Goal: Transaction & Acquisition: Purchase product/service

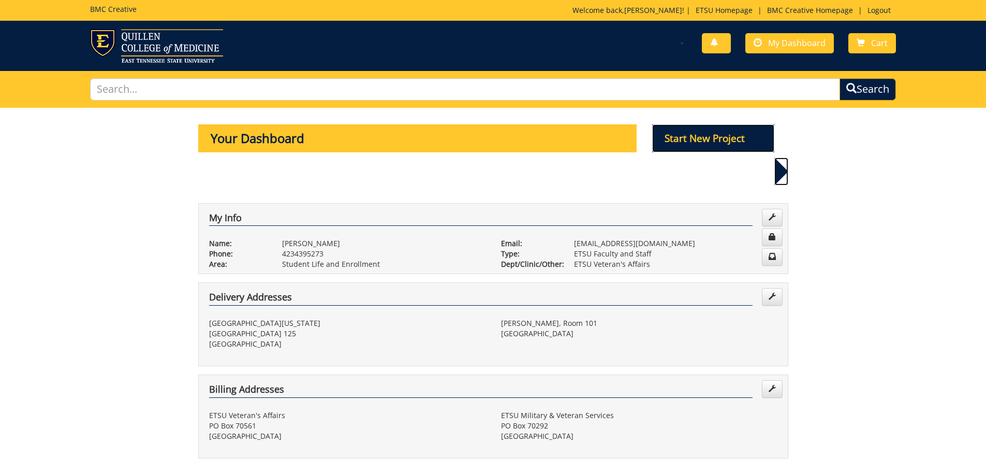
click at [734, 134] on p "Start New Project" at bounding box center [713, 138] width 122 height 28
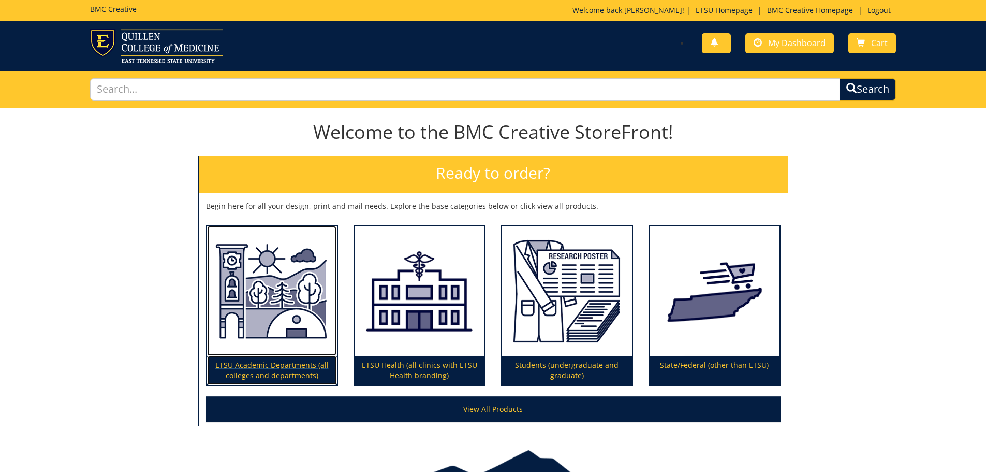
click at [294, 356] on img at bounding box center [272, 291] width 130 height 130
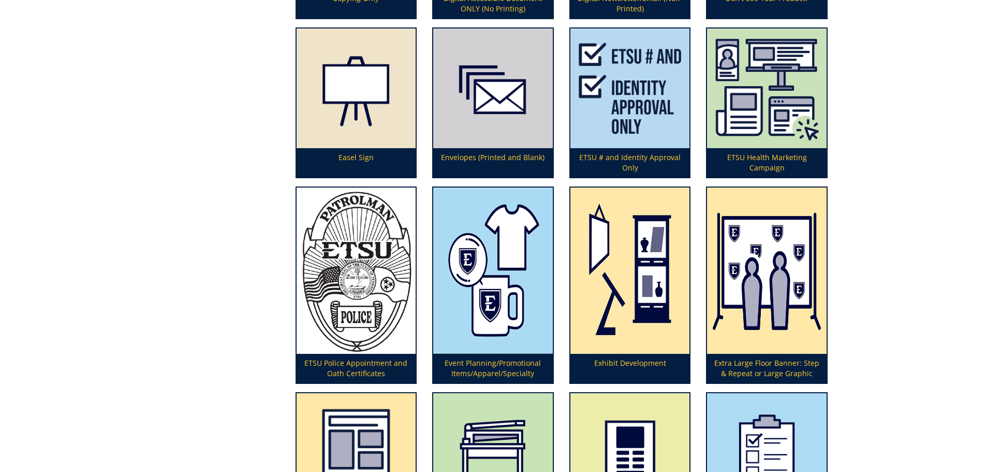
scroll to position [1087, 0]
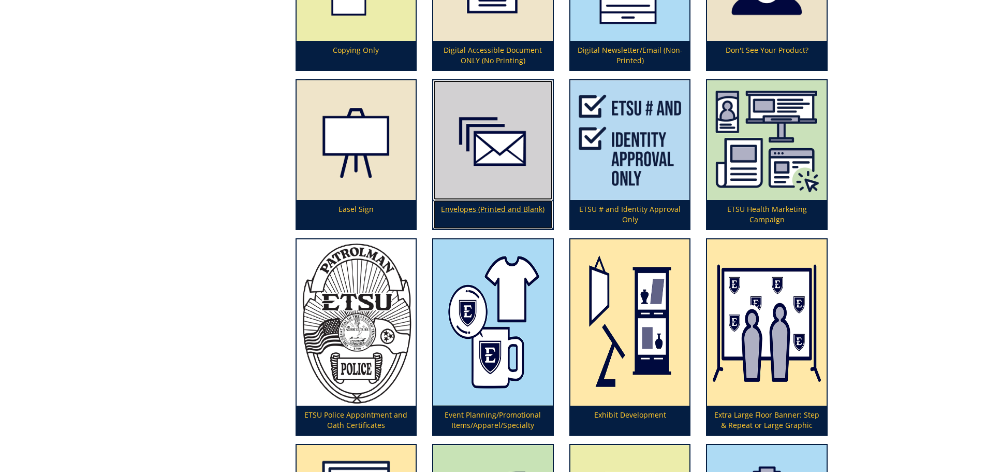
click at [526, 201] on p "Envelopes (Printed and Blank)" at bounding box center [493, 214] width 120 height 29
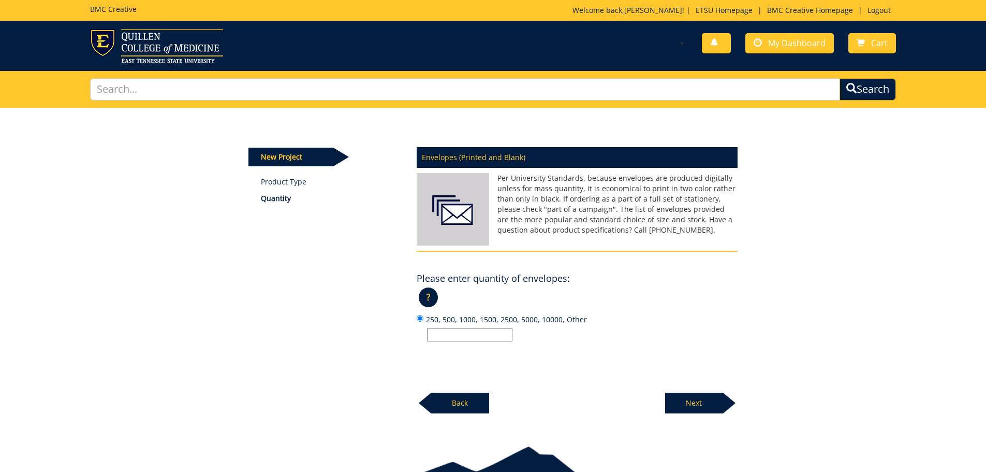
click at [464, 328] on input "250, 500, 1000, 1500, 2500, 5000, 10000, Other" at bounding box center [469, 334] width 85 height 13
type input "250"
click at [747, 313] on div "New Project Product Type Quantity Envelopes (Printed and Blank) Please enter qu…" at bounding box center [494, 261] width 606 height 306
click at [708, 405] on p "Next" at bounding box center [694, 402] width 58 height 21
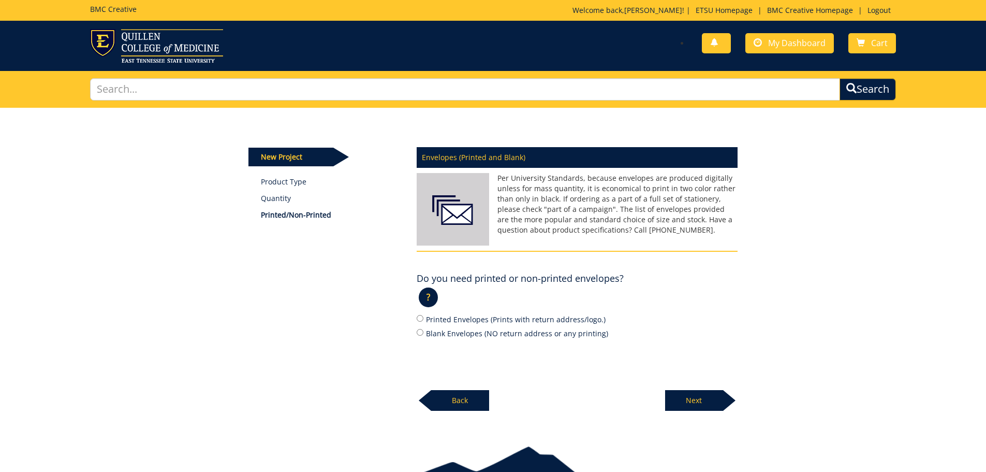
click at [473, 320] on label "Printed Envelopes (Prints with return address/logo.)" at bounding box center [577, 318] width 321 height 11
click at [424, 320] on input "Printed Envelopes (Prints with return address/logo.)" at bounding box center [420, 318] width 7 height 7
radio input "true"
click at [698, 400] on p "Next" at bounding box center [694, 400] width 58 height 21
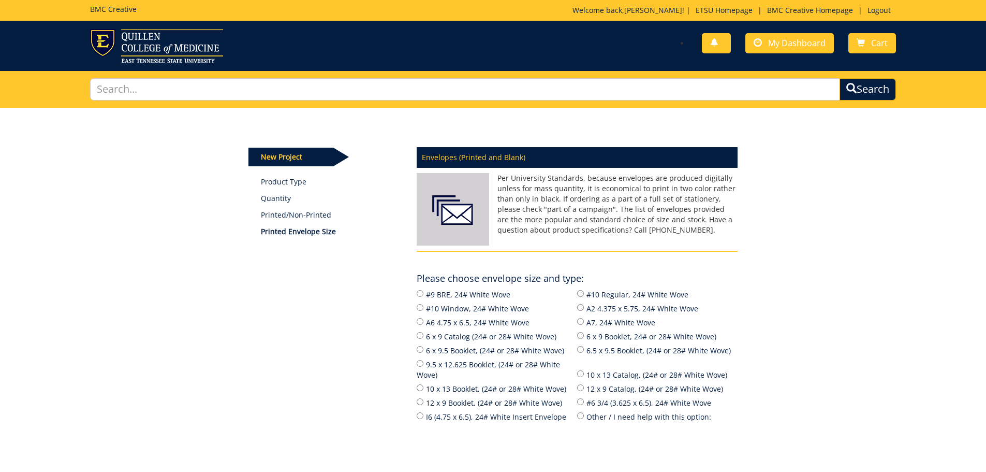
scroll to position [52, 0]
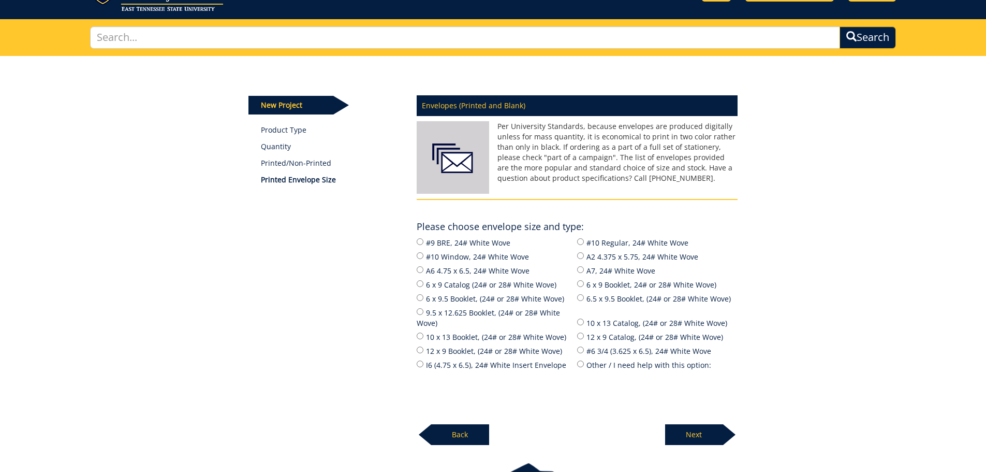
click at [594, 362] on label "Other / I need help with this option:" at bounding box center [657, 364] width 161 height 11
click at [584, 362] on input "Other / I need help with this option:" at bounding box center [580, 363] width 7 height 7
radio input "true"
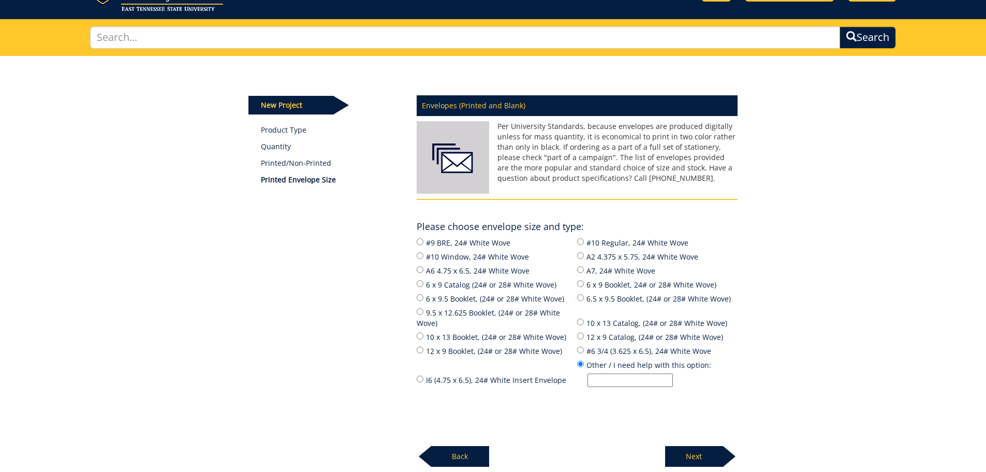
click at [654, 402] on div "Envelopes (Printed and Blank) Per University Standards, because envelopes are p…" at bounding box center [577, 278] width 337 height 378
click at [623, 383] on input "Other / I need help with this option:" at bounding box center [630, 379] width 85 height 13
type input "I'll be mailing graduation stoles with this envelope"
click at [793, 422] on div "New Project Product Type Quantity Printed/Non-Printed Printed Envelope Size Env…" at bounding box center [494, 261] width 606 height 411
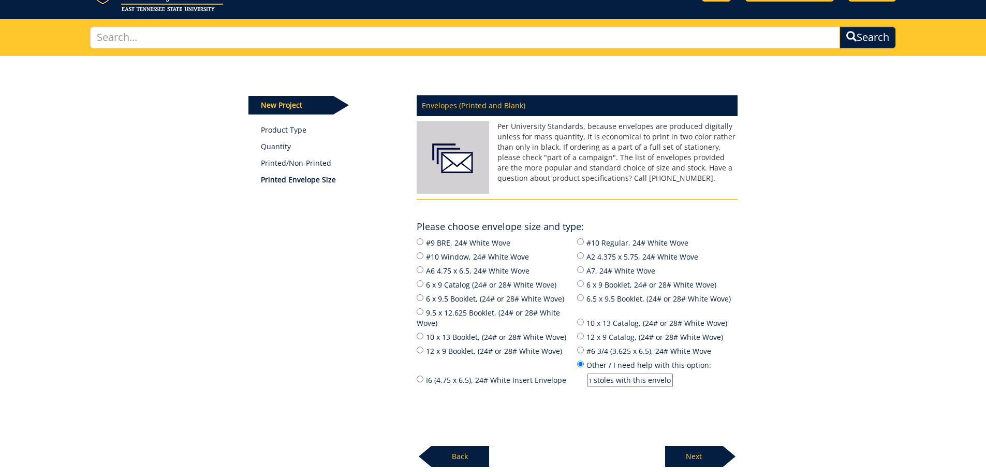
scroll to position [0, 0]
click at [696, 460] on p "Next" at bounding box center [694, 456] width 58 height 21
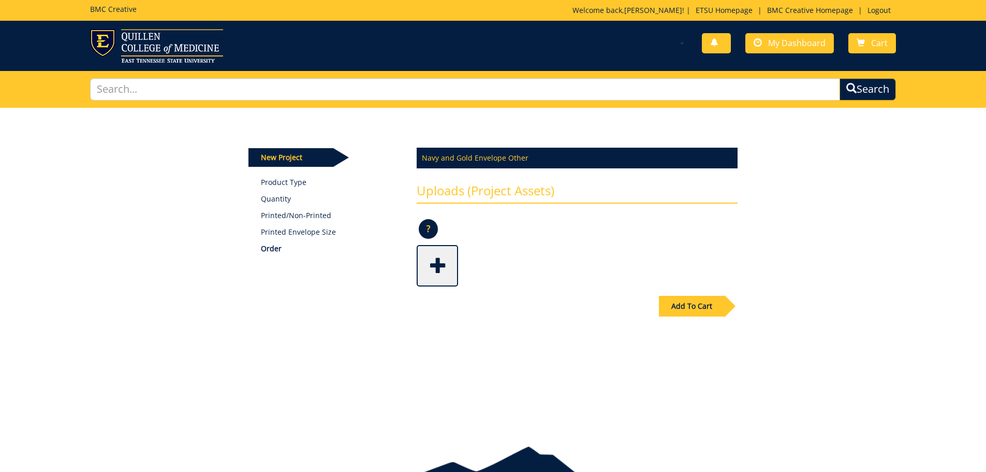
click at [702, 312] on div "Add To Cart" at bounding box center [692, 306] width 66 height 21
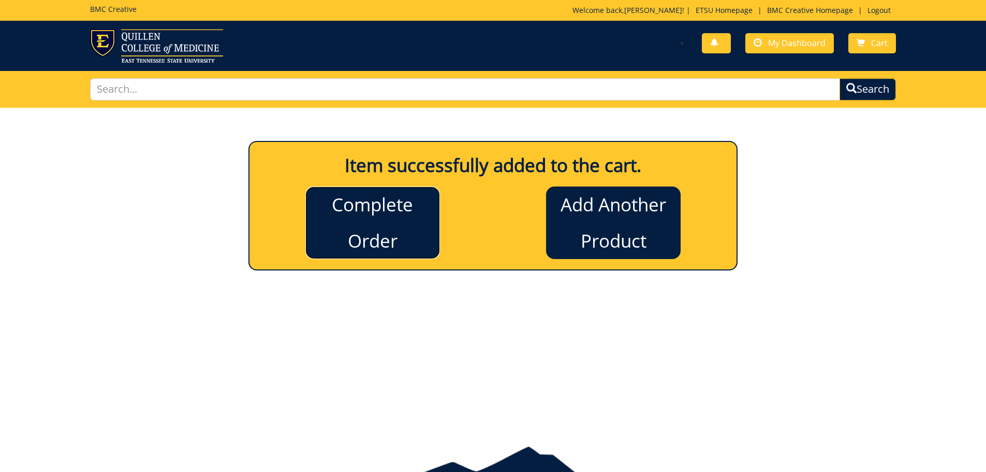
click at [318, 226] on link "Complete Order" at bounding box center [372, 222] width 135 height 72
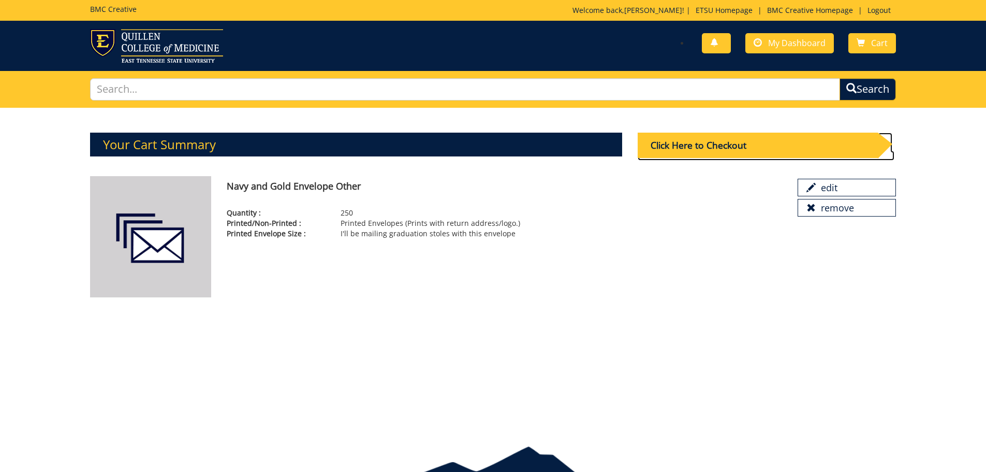
click at [718, 144] on div "Click Here to Checkout" at bounding box center [758, 145] width 240 height 25
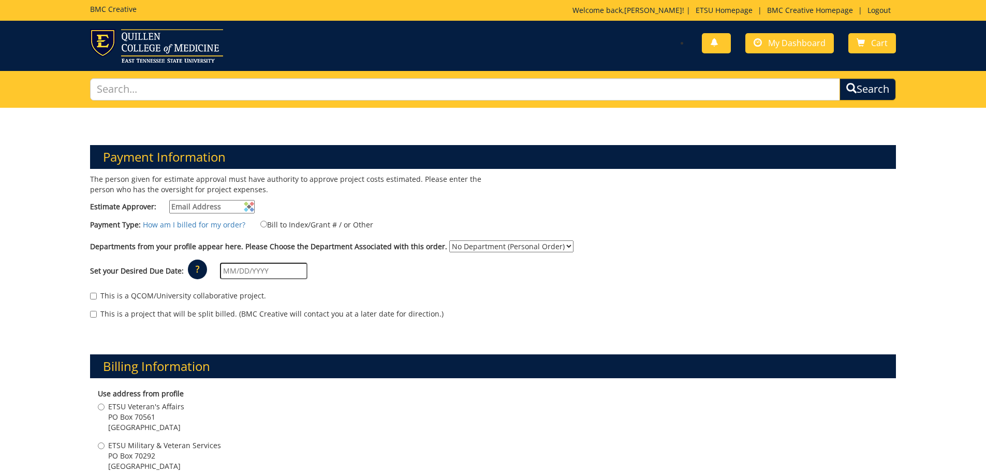
click at [216, 200] on input "Estimate Approver:" at bounding box center [211, 206] width 85 height 13
type input "[EMAIL_ADDRESS][DOMAIN_NAME]"
click at [516, 255] on div "Departments from your profile appear here. Please Choose the Department Associa…" at bounding box center [493, 248] width 822 height 17
click at [521, 245] on select "No Department (Personal Order) ETSU Veteran's Affairs" at bounding box center [511, 246] width 124 height 12
select select "262"
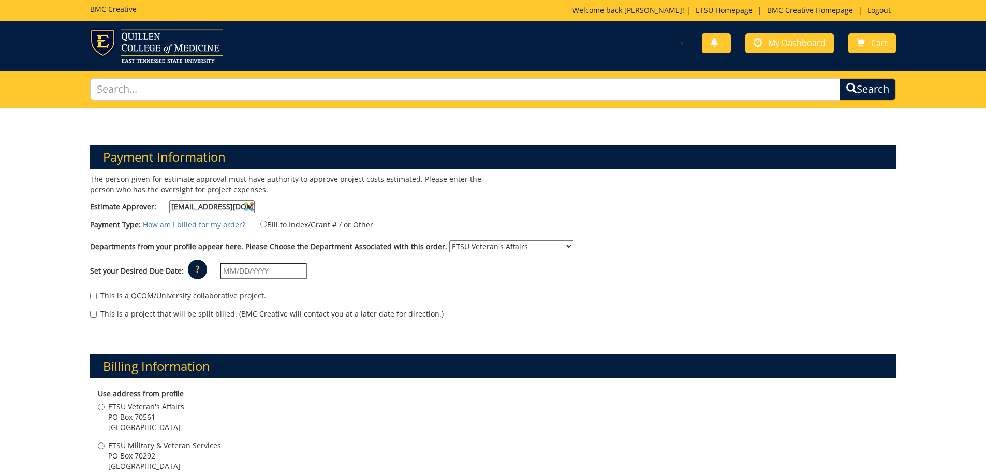
click at [449, 240] on select "No Department (Personal Order) ETSU Veteran's Affairs" at bounding box center [511, 246] width 124 height 12
click at [206, 270] on div "Set your Desired Due Date: ? × How long will my project take to finish? : Pleas…" at bounding box center [493, 271] width 822 height 28
click at [201, 271] on p "?" at bounding box center [197, 269] width 19 height 20
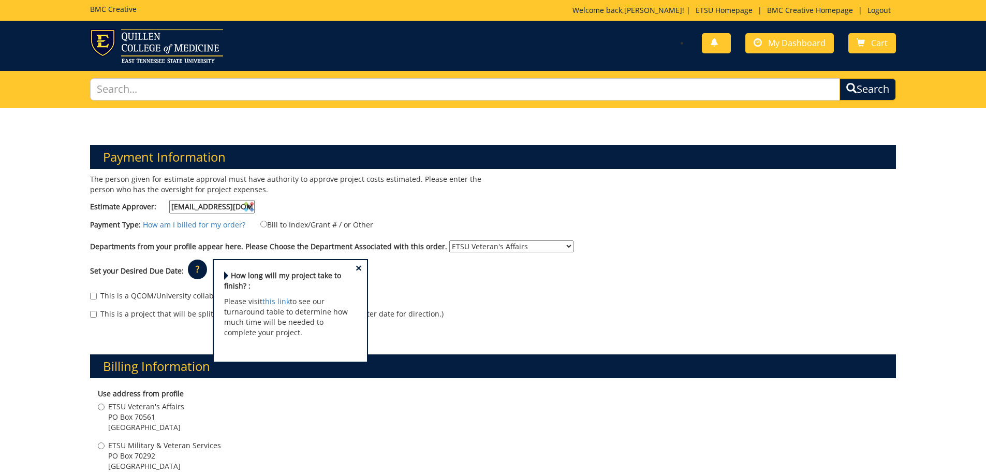
click at [453, 277] on div "Set your Desired Due Date: ? × How long will my project take to finish? : Pleas…" at bounding box center [493, 271] width 822 height 28
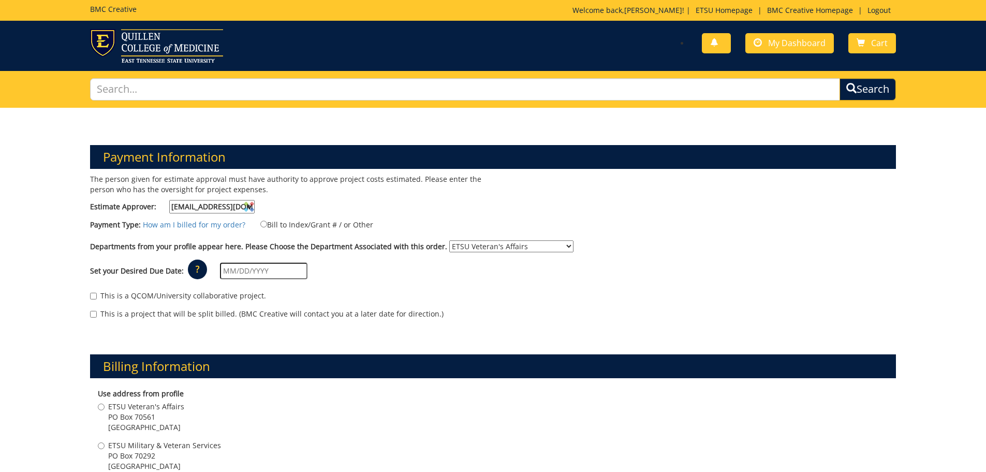
drag, startPoint x: 179, startPoint y: 270, endPoint x: 186, endPoint y: 269, distance: 7.8
click at [180, 269] on label "Set your Desired Due Date:" at bounding box center [137, 271] width 94 height 10
click at [188, 269] on p "?" at bounding box center [197, 269] width 19 height 20
